Goal: Find specific page/section: Find specific page/section

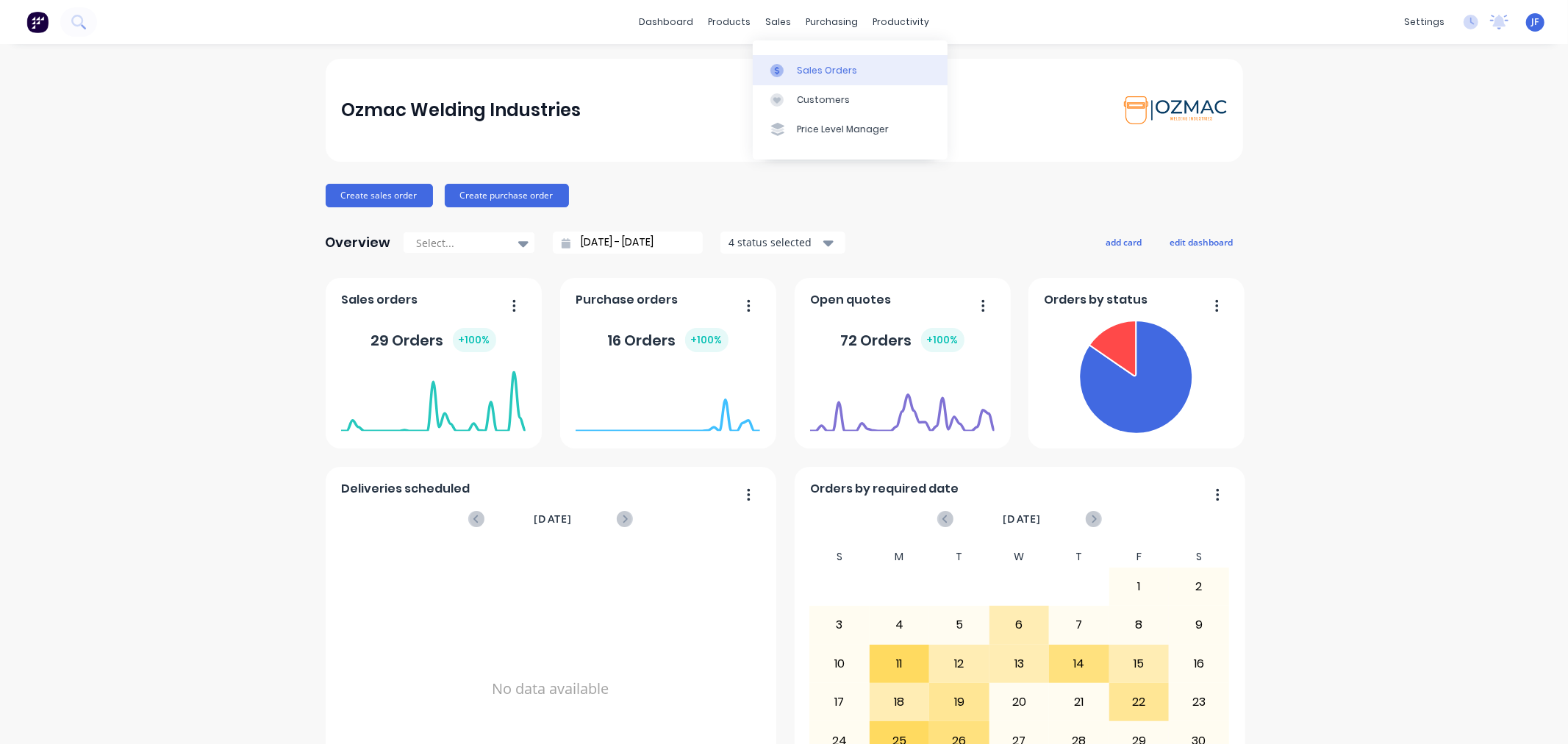
click at [815, 75] on div "Sales Orders" at bounding box center [827, 70] width 60 height 13
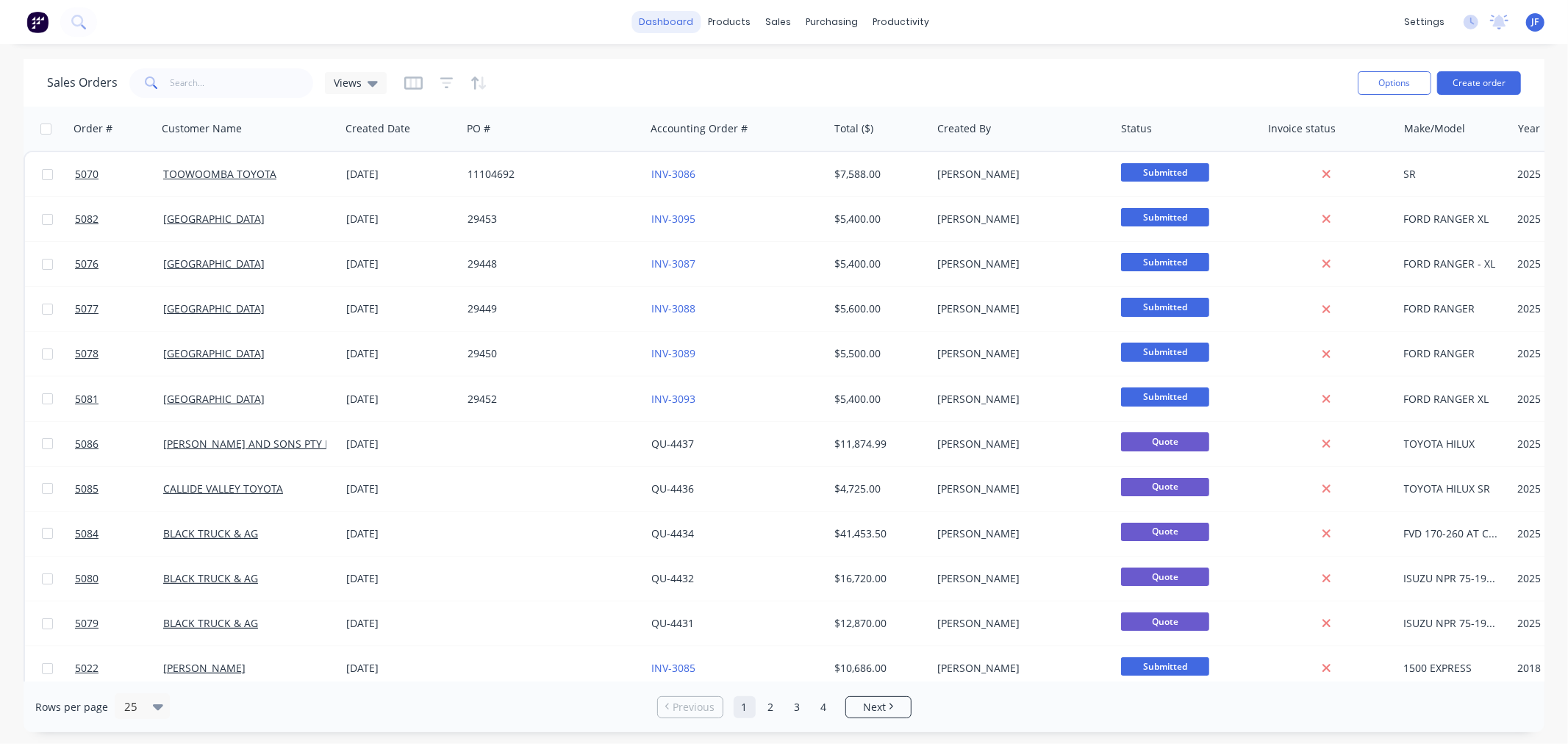
click at [673, 27] on link "dashboard" at bounding box center [666, 22] width 69 height 22
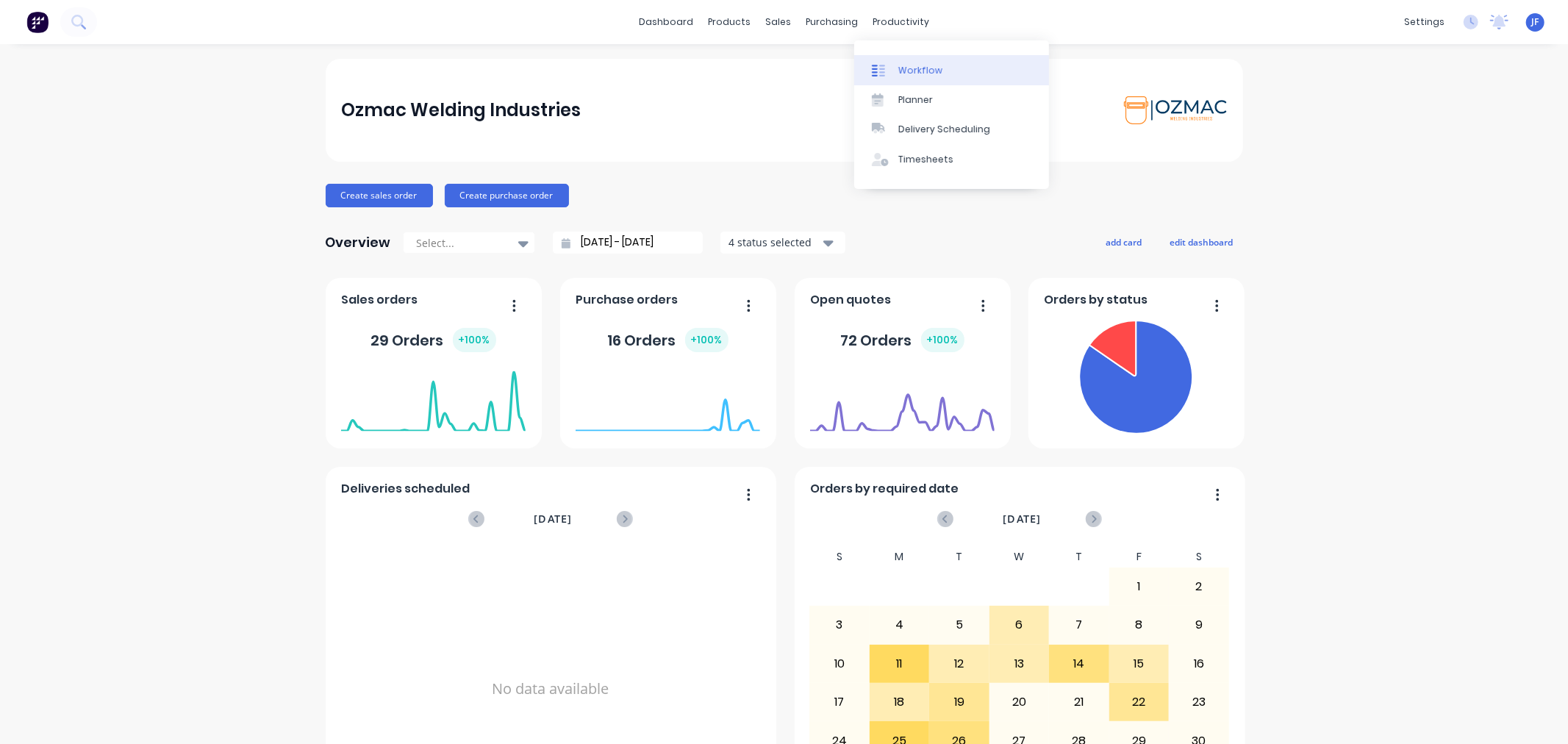
click at [884, 67] on icon at bounding box center [878, 70] width 13 height 13
